Goal: Task Accomplishment & Management: Complete application form

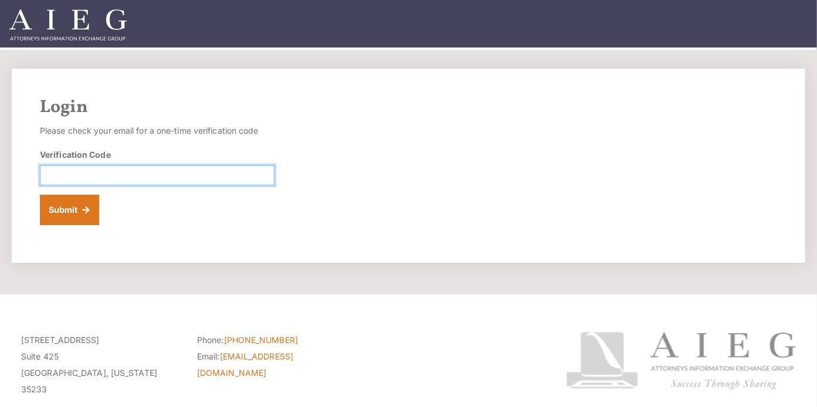
click at [110, 175] on input "Verification Code" at bounding box center [157, 175] width 235 height 20
paste input "182731"
type input "182731"
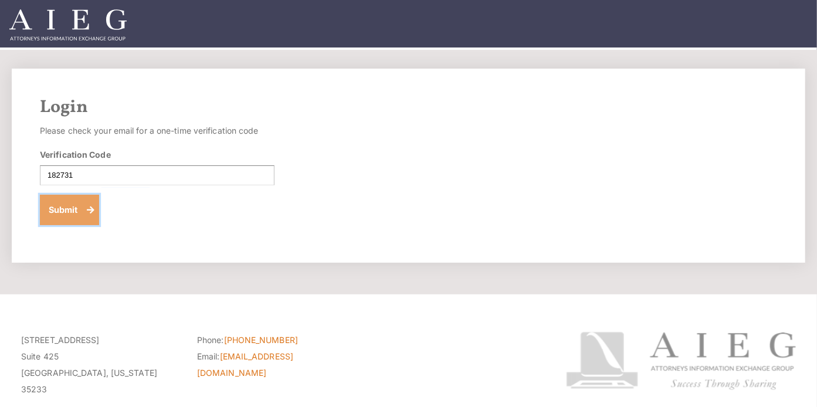
click at [69, 211] on button "Submit" at bounding box center [69, 210] width 59 height 31
click at [77, 213] on button "Submit" at bounding box center [69, 210] width 59 height 31
click at [62, 22] on img at bounding box center [67, 24] width 117 height 31
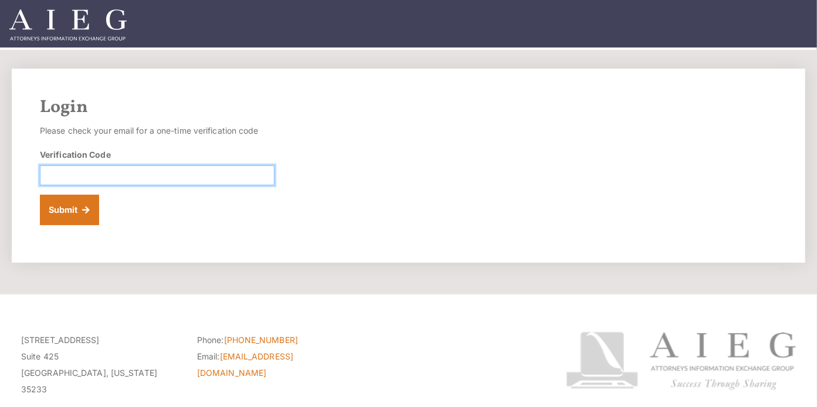
click at [147, 175] on input "Verification Code" at bounding box center [157, 175] width 235 height 20
paste input "756733"
type input "756733"
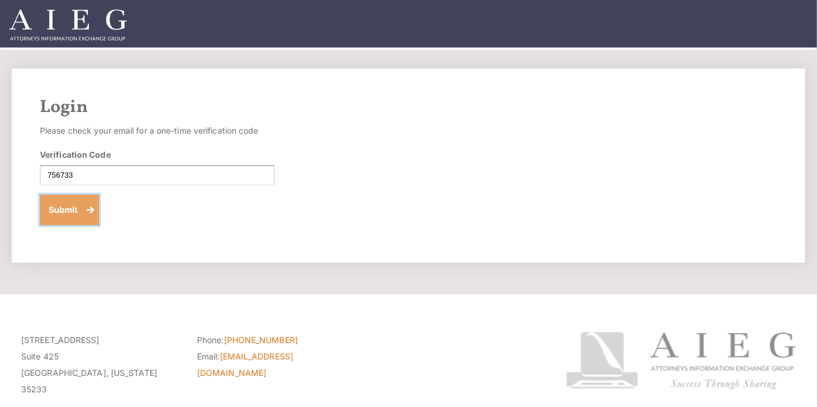
click at [59, 202] on button "Submit" at bounding box center [69, 210] width 59 height 31
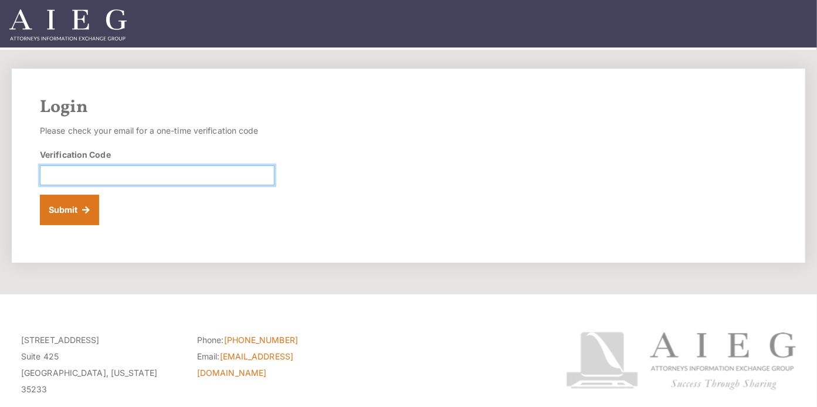
click at [120, 171] on input "Verification Code" at bounding box center [157, 175] width 235 height 20
click at [132, 170] on input "Verification Code" at bounding box center [157, 175] width 235 height 20
type input "509228"
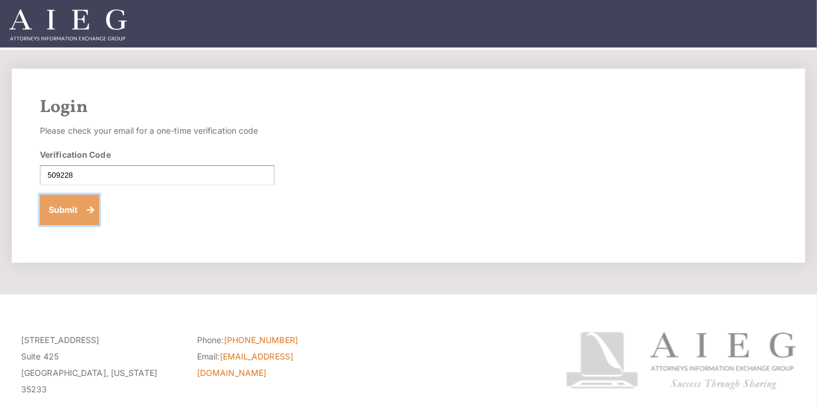
click at [57, 205] on button "Submit" at bounding box center [69, 210] width 59 height 31
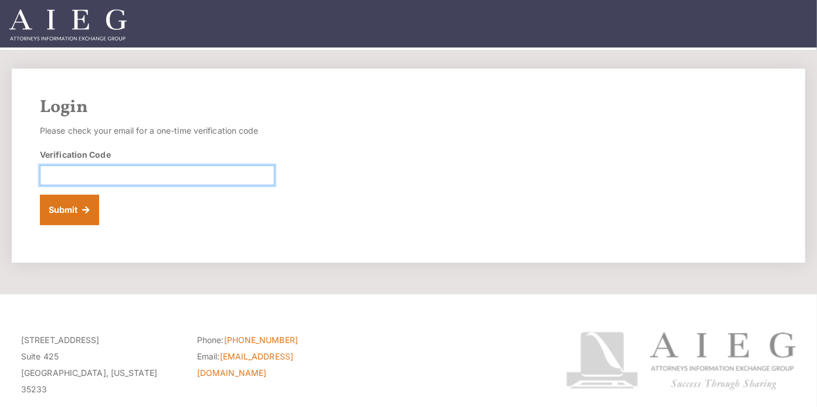
click at [174, 175] on input "Verification Code" at bounding box center [157, 175] width 235 height 20
paste input "932074"
type input "932074"
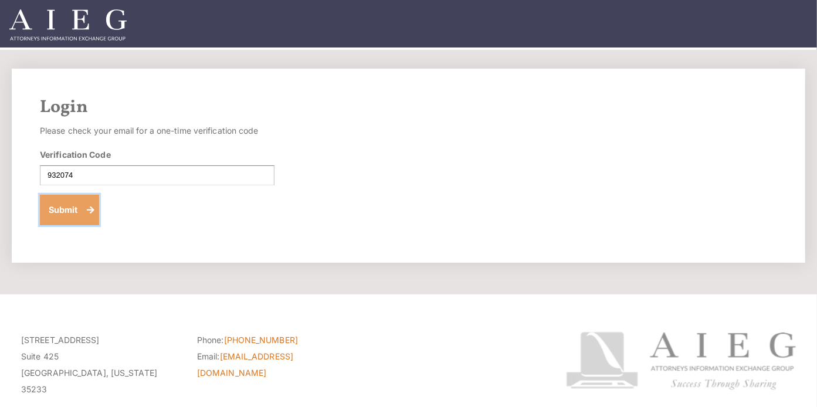
click at [63, 211] on button "Submit" at bounding box center [69, 210] width 59 height 31
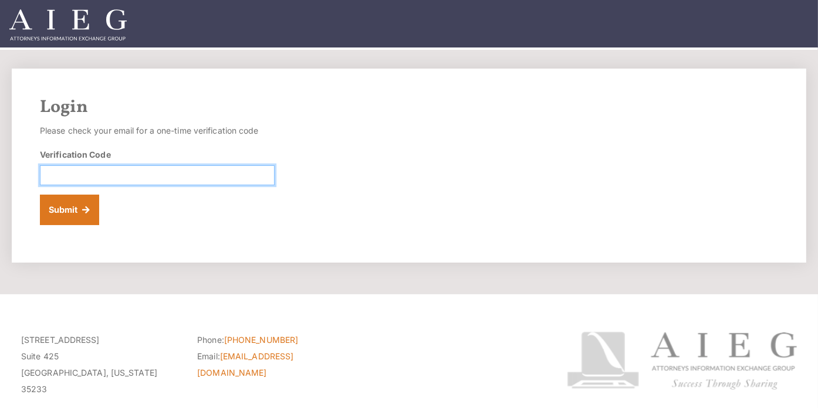
click at [187, 175] on input "Verification Code" at bounding box center [157, 175] width 235 height 20
type input "510981"
click at [40, 195] on button "Submit" at bounding box center [69, 210] width 59 height 31
